Goal: Information Seeking & Learning: Learn about a topic

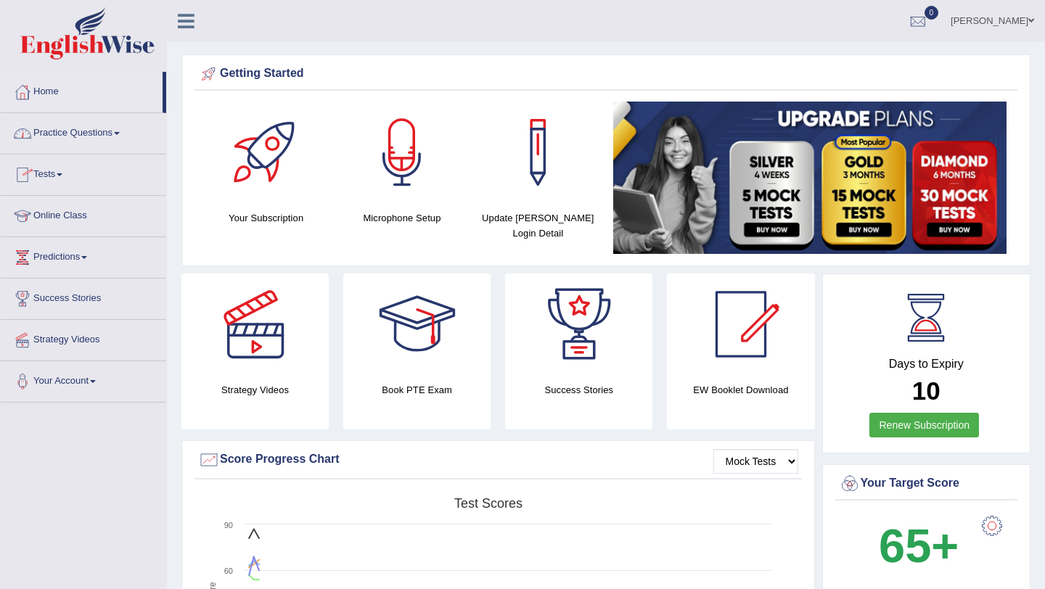
click at [126, 131] on link "Practice Questions" at bounding box center [83, 131] width 165 height 36
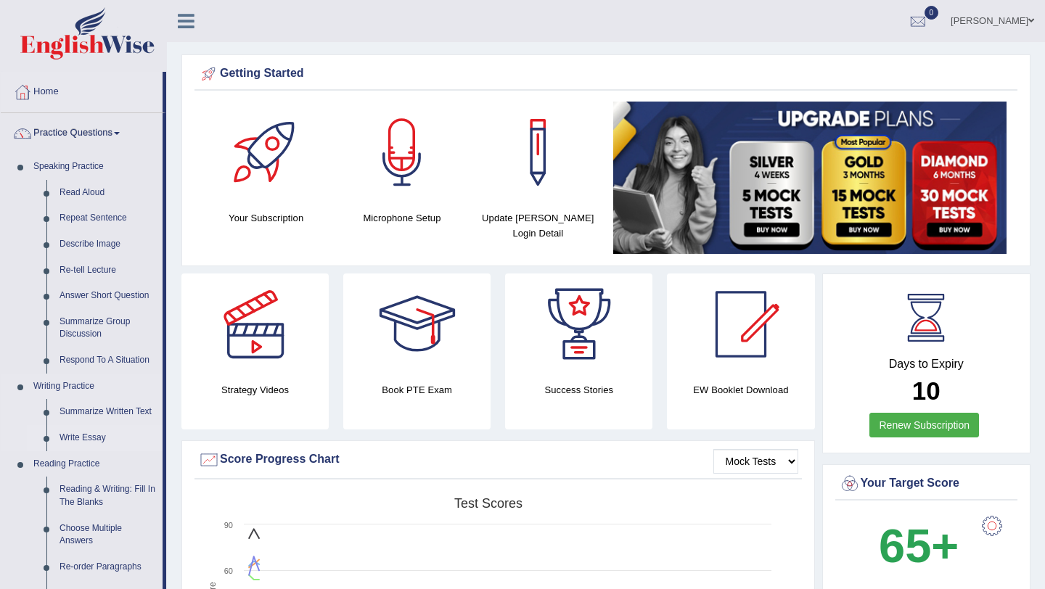
click at [81, 437] on link "Write Essay" at bounding box center [108, 438] width 110 height 26
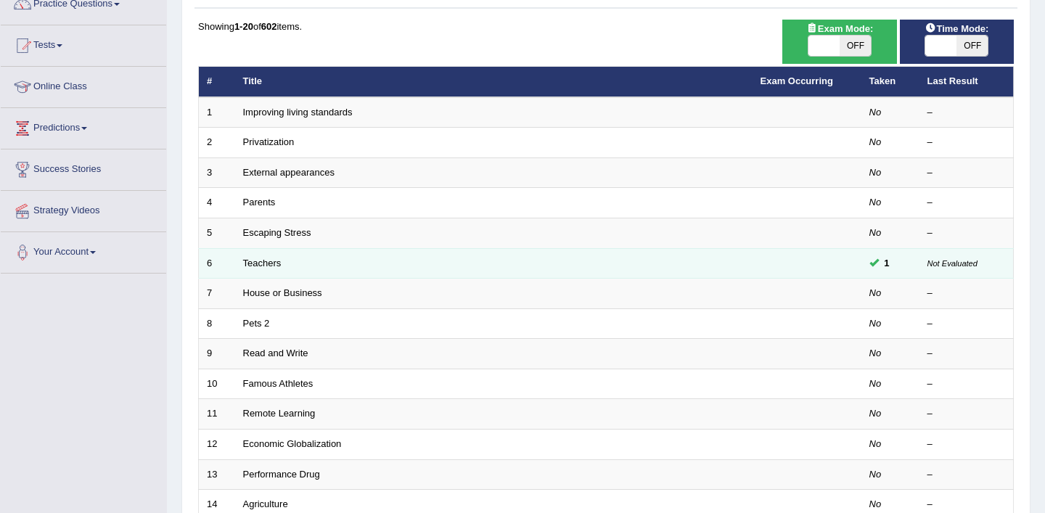
scroll to position [133, 0]
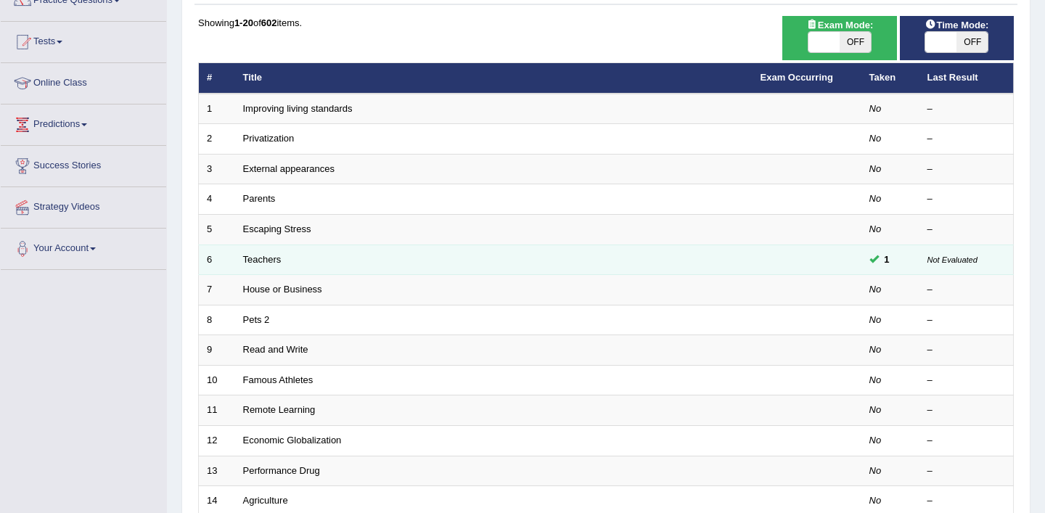
click at [290, 259] on td "Teachers" at bounding box center [493, 259] width 517 height 30
click at [271, 256] on link "Teachers" at bounding box center [262, 259] width 38 height 11
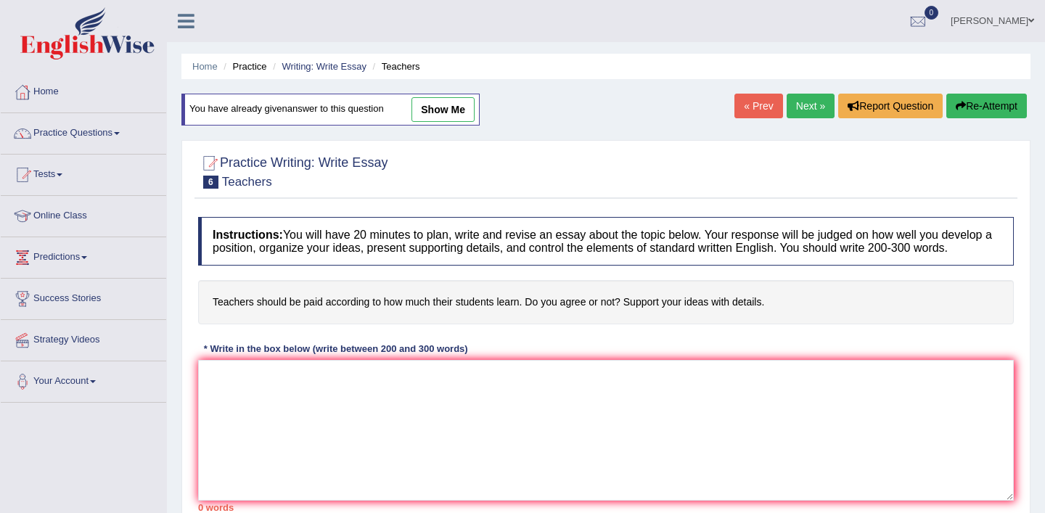
click at [458, 104] on link "show me" at bounding box center [442, 109] width 63 height 25
type textarea "The increasing influence of teachers salary on our lives has ignited numerous d…"
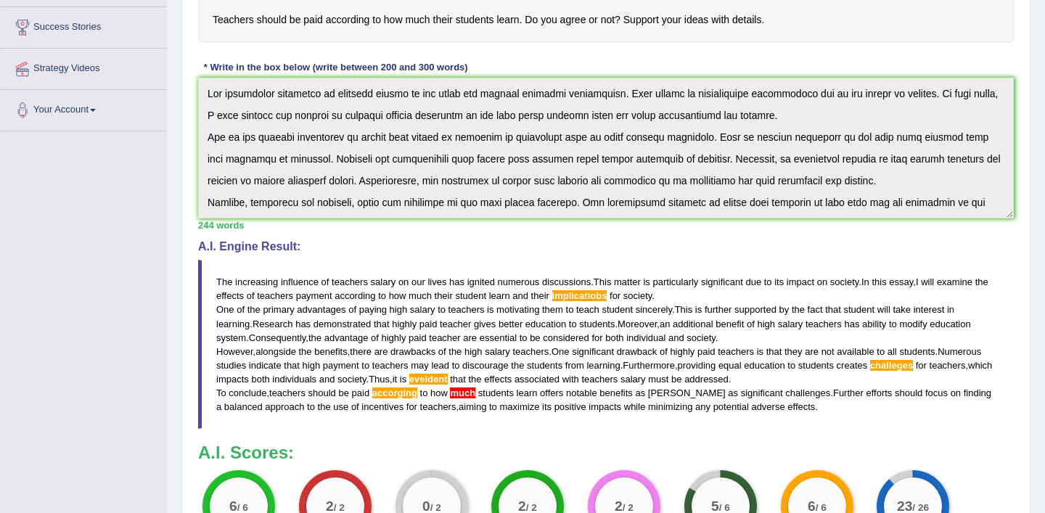
scroll to position [276, 0]
